Goal: Check status: Check status

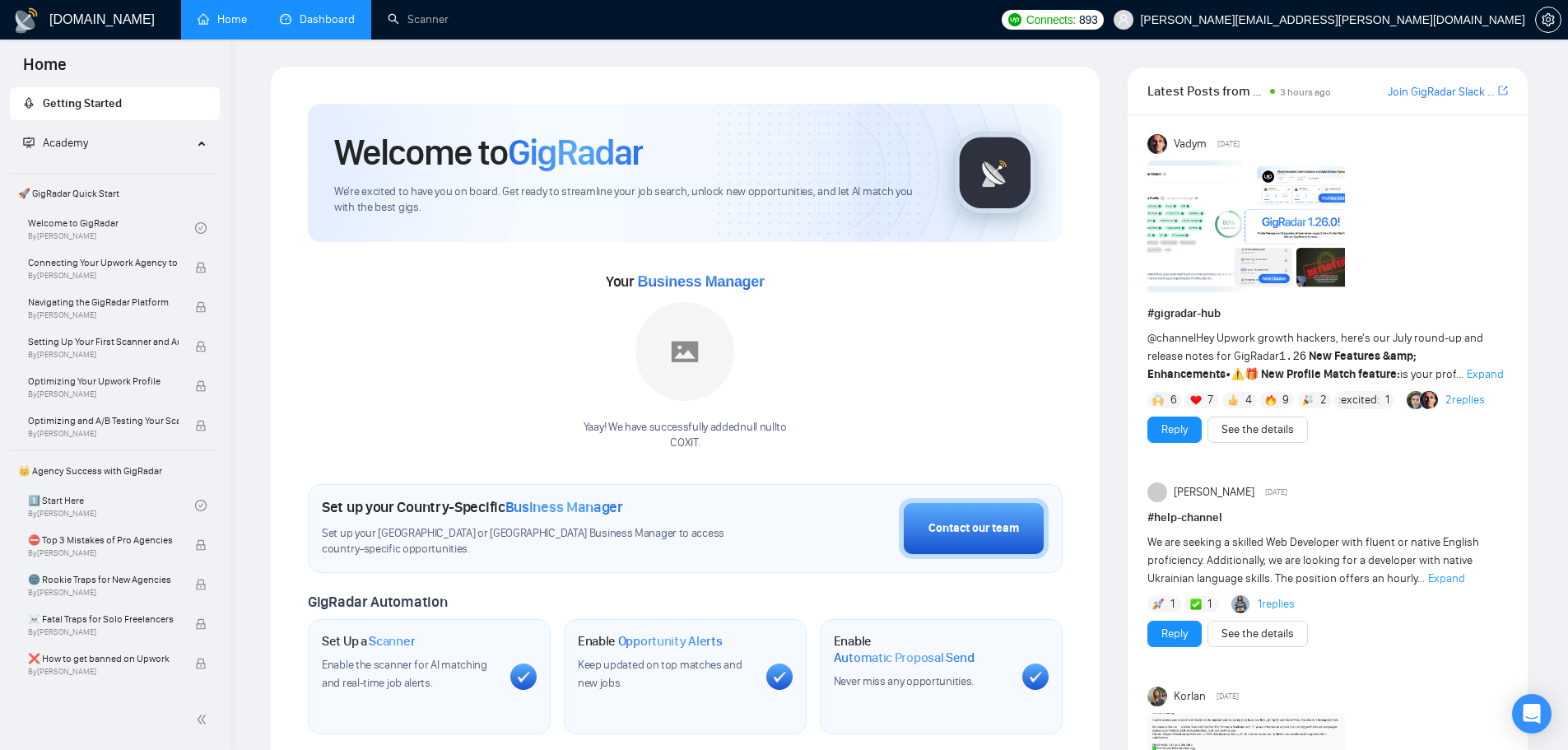
click at [302, 23] on link "Dashboard" at bounding box center [317, 20] width 75 height 14
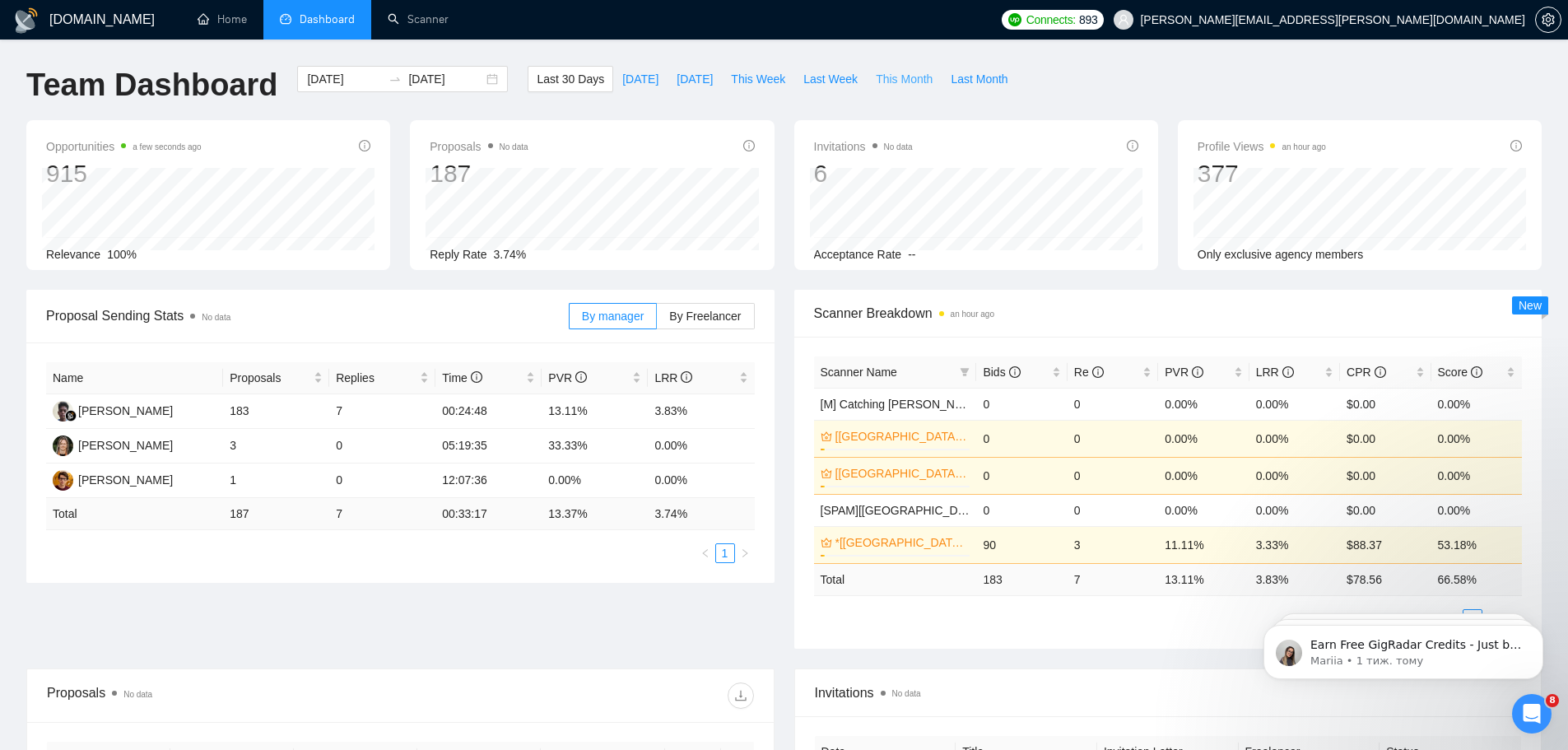
click at [883, 73] on span "This Month" at bounding box center [904, 79] width 57 height 18
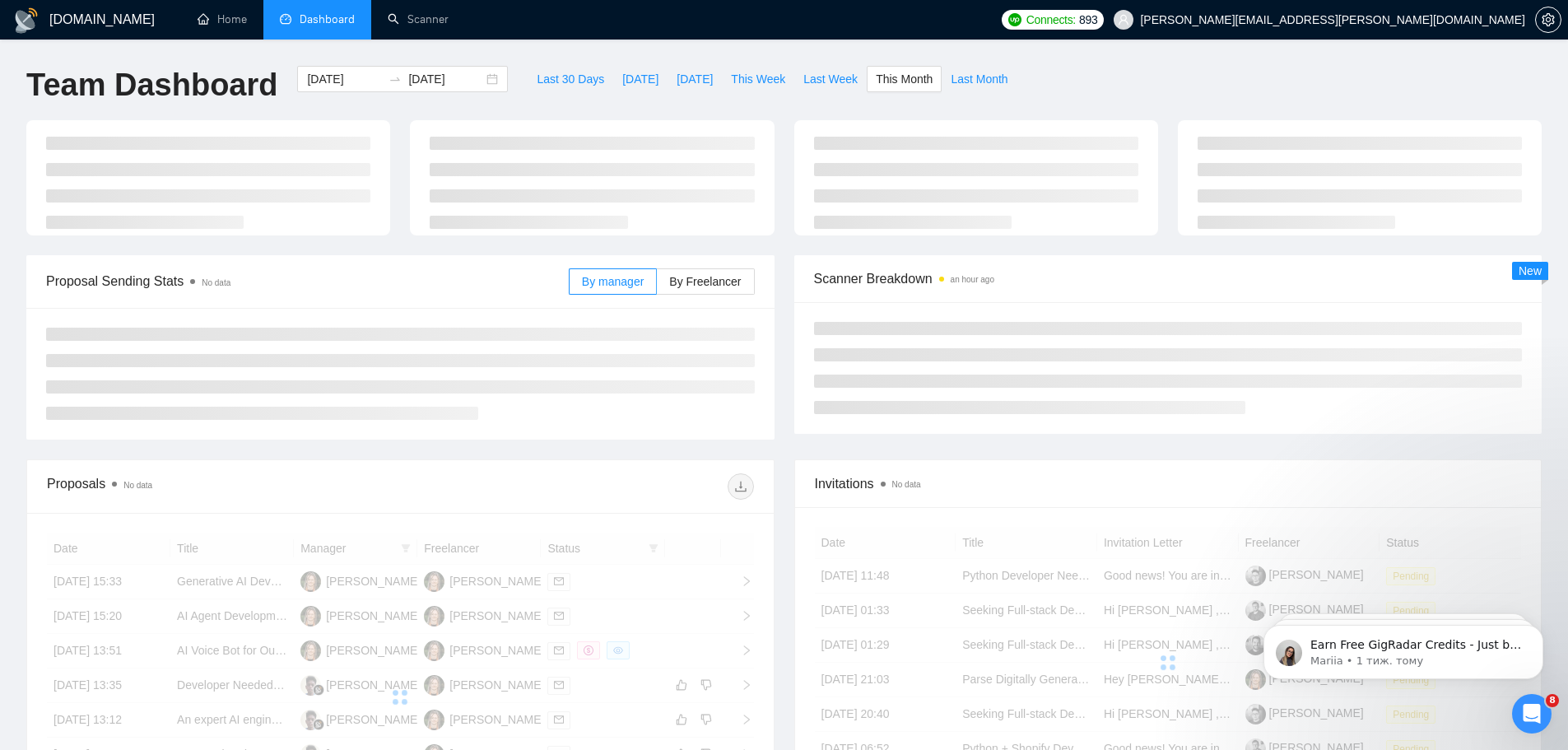
type input "[DATE]"
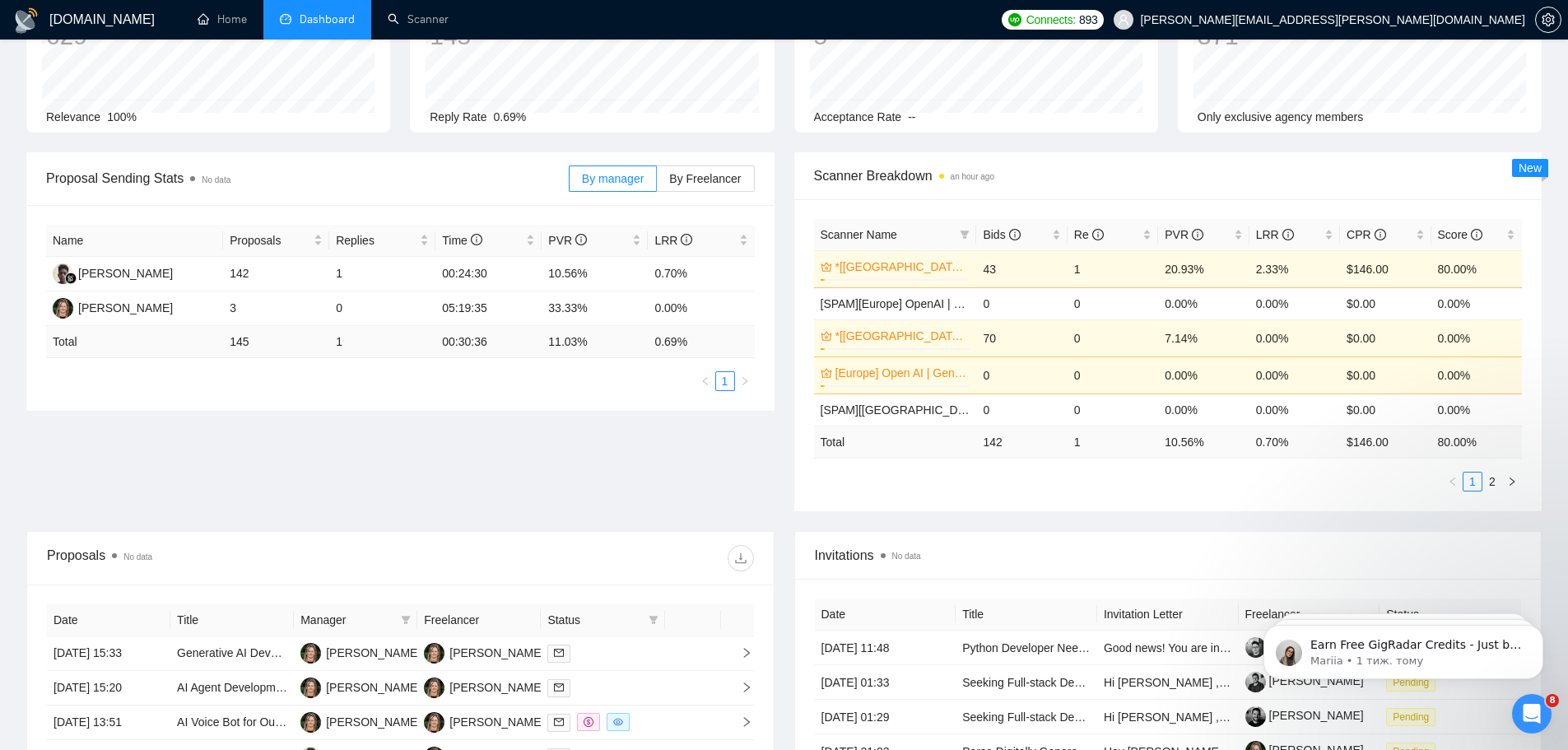
scroll to position [274, 0]
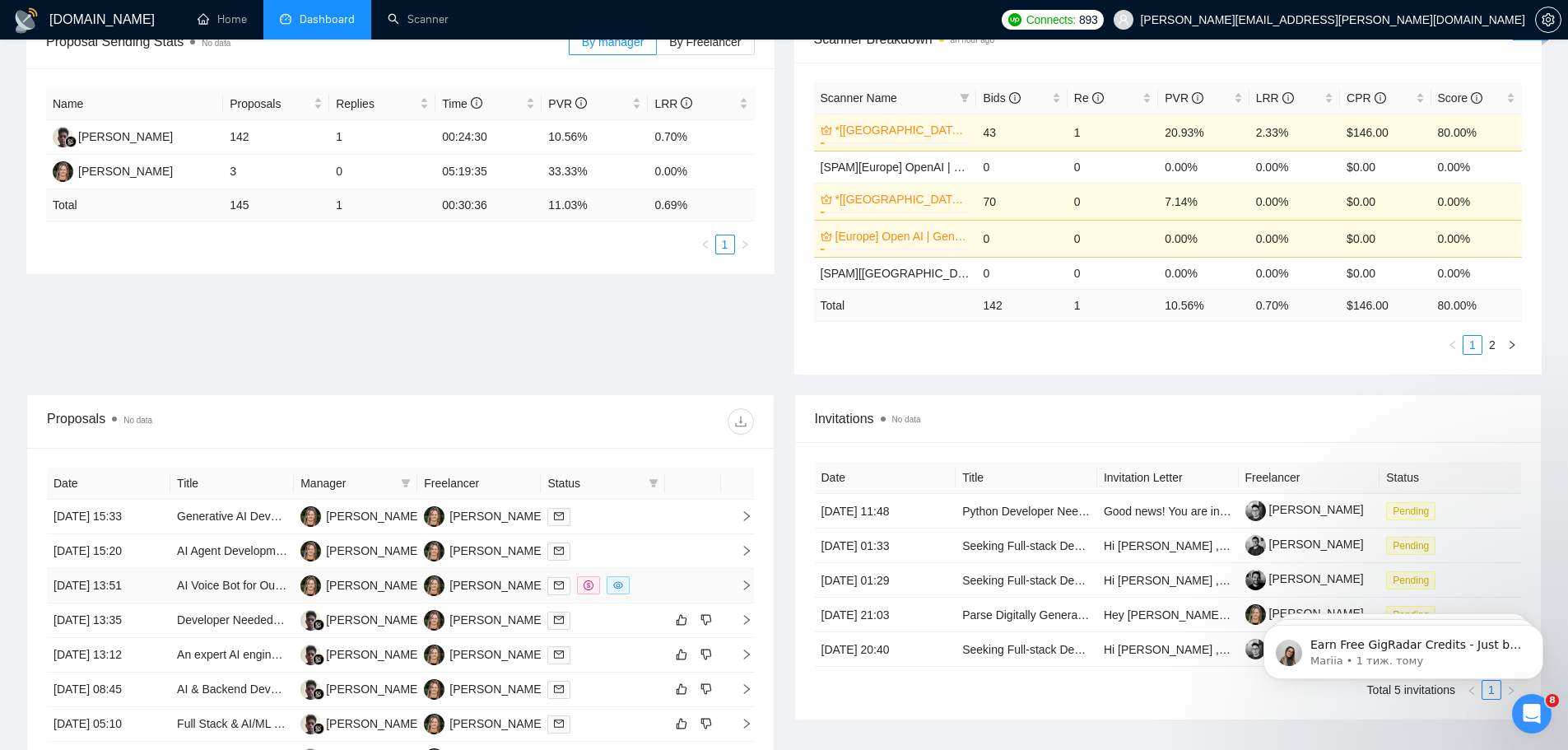
click at [666, 582] on td at bounding box center [692, 585] width 56 height 34
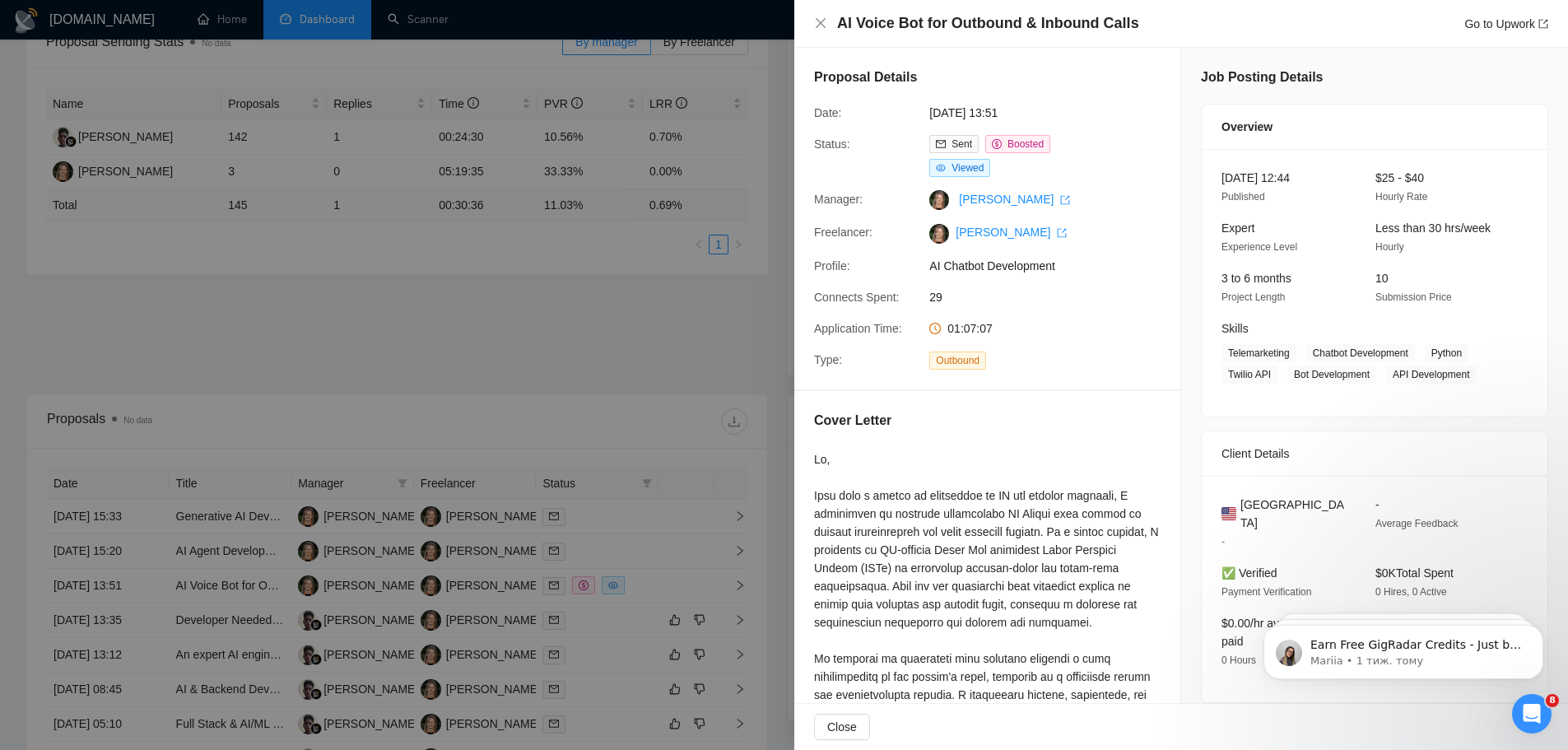
scroll to position [0, 0]
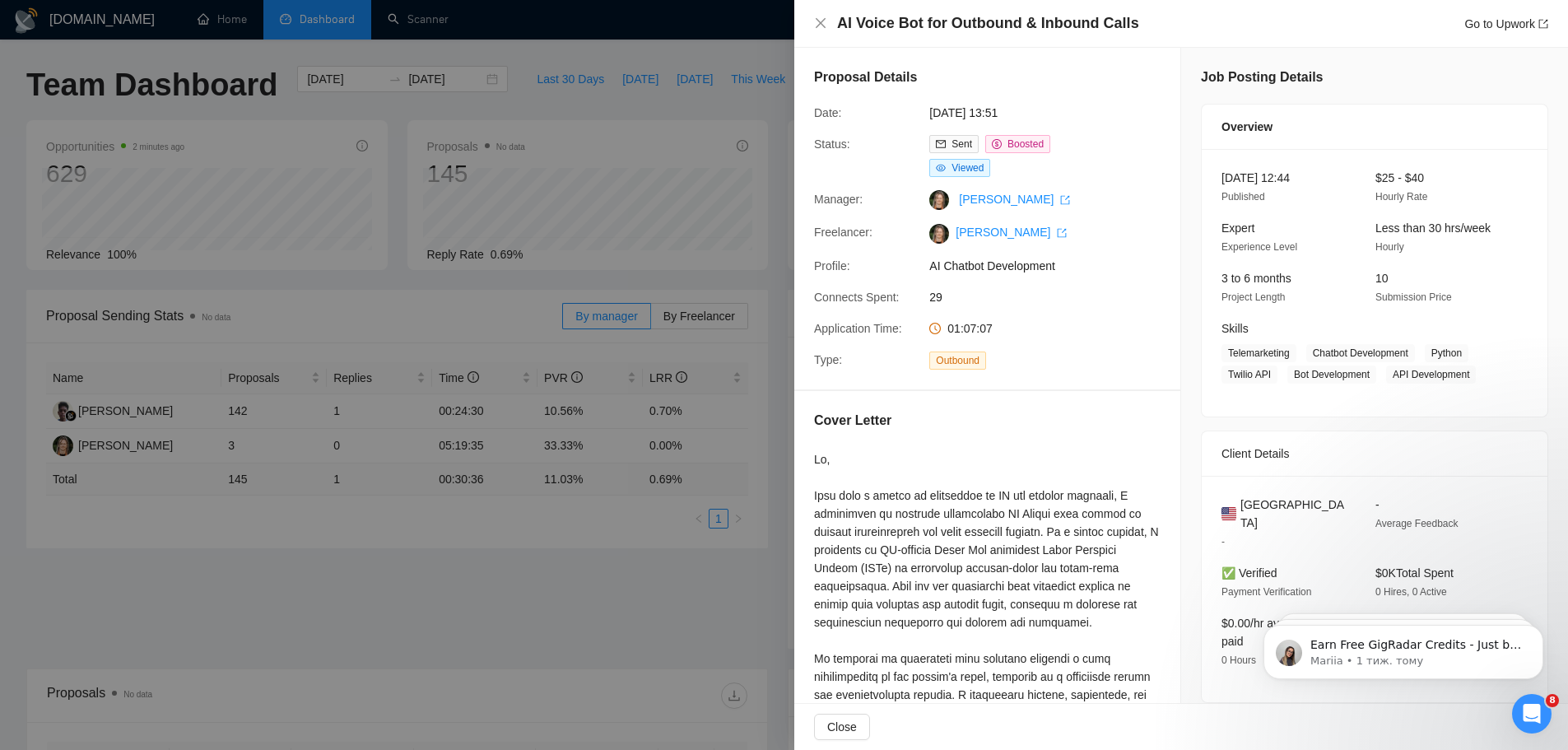
click at [608, 606] on div at bounding box center [784, 375] width 1568 height 750
